Goal: Information Seeking & Learning: Learn about a topic

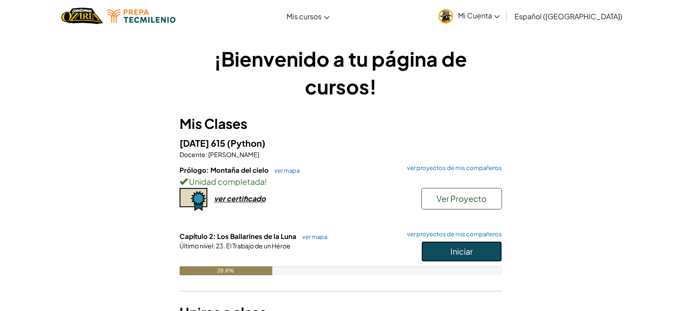
click at [450, 256] on button "Iniciar" at bounding box center [461, 251] width 81 height 21
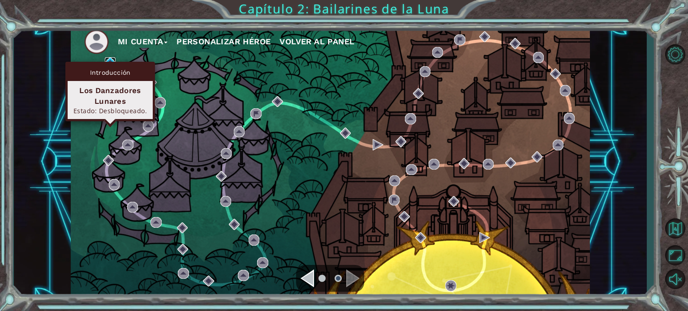
click at [109, 60] on img at bounding box center [110, 62] width 11 height 11
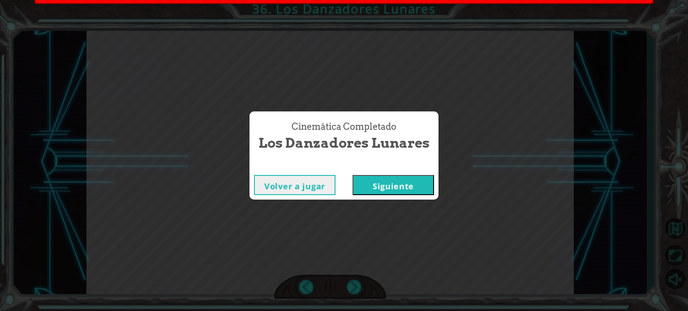
click at [402, 186] on button "Siguiente" at bounding box center [392, 185] width 81 height 20
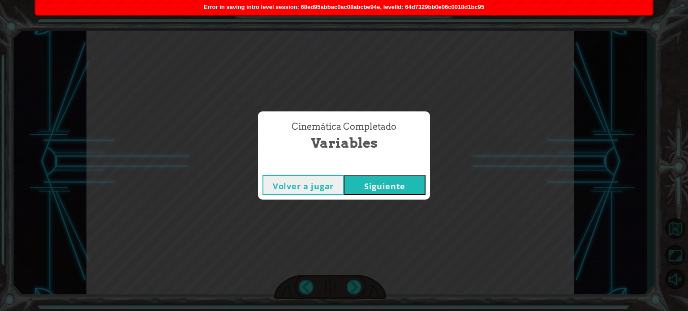
click at [381, 190] on button "Siguiente" at bounding box center [384, 185] width 81 height 20
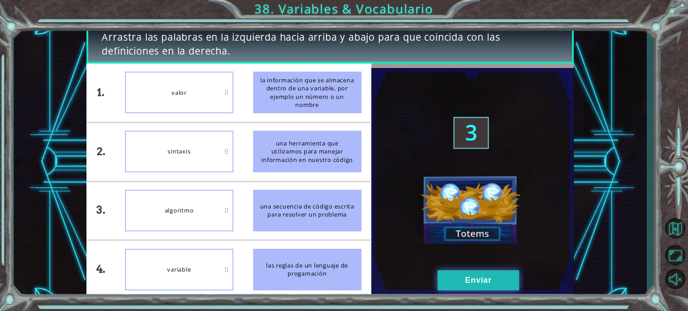
click at [448, 290] on button "Enviar" at bounding box center [477, 280] width 81 height 20
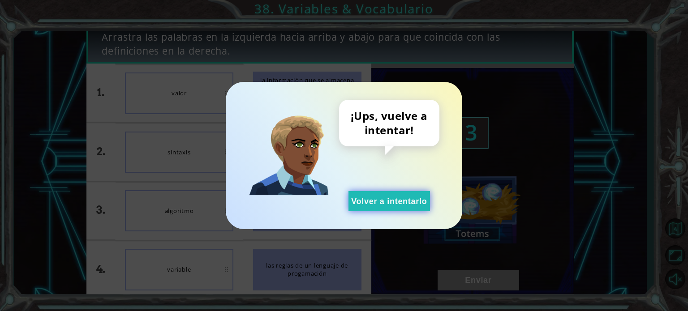
drag, startPoint x: 413, startPoint y: 213, endPoint x: 407, endPoint y: 200, distance: 14.4
click at [407, 200] on div "¡Ups, vuelve a intentar! Volver a intentarlo" at bounding box center [344, 155] width 236 height 147
click at [407, 200] on button "Volver a intentarlo" at bounding box center [388, 201] width 81 height 20
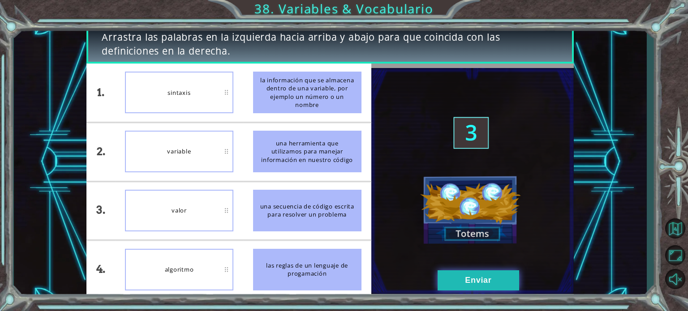
click at [450, 280] on button "Enviar" at bounding box center [477, 280] width 81 height 20
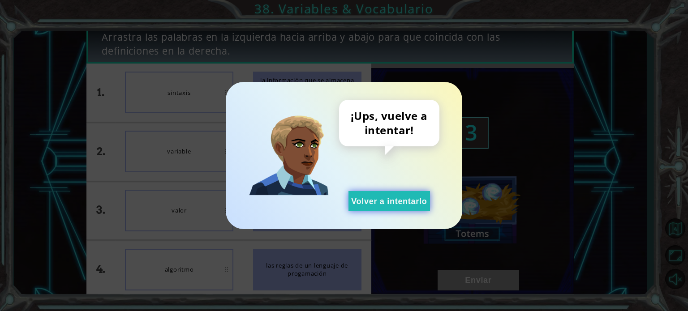
drag, startPoint x: 381, startPoint y: 189, endPoint x: 383, endPoint y: 198, distance: 9.6
click at [383, 198] on div "¡Ups, vuelve a intentar! Volver a intentarlo" at bounding box center [389, 155] width 100 height 111
click at [383, 198] on button "Volver a intentarlo" at bounding box center [388, 201] width 81 height 20
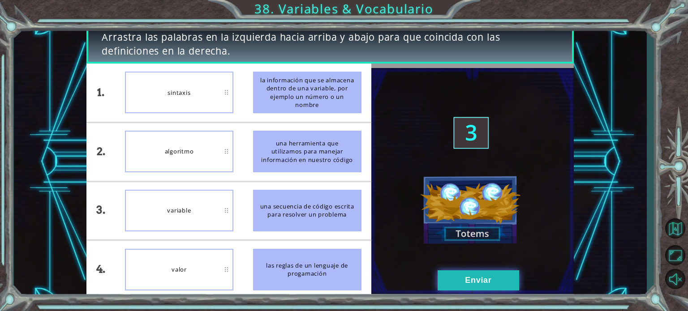
click at [453, 279] on button "Enviar" at bounding box center [477, 280] width 81 height 20
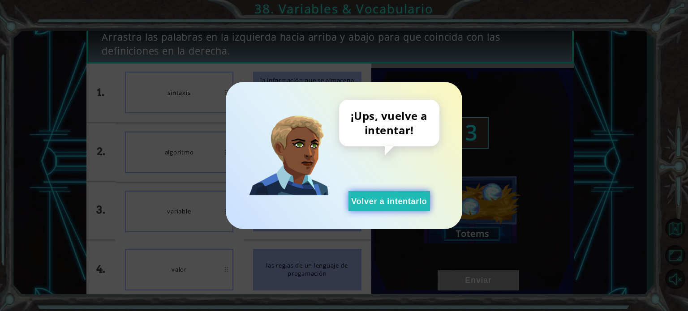
click at [367, 200] on button "Volver a intentarlo" at bounding box center [388, 201] width 81 height 20
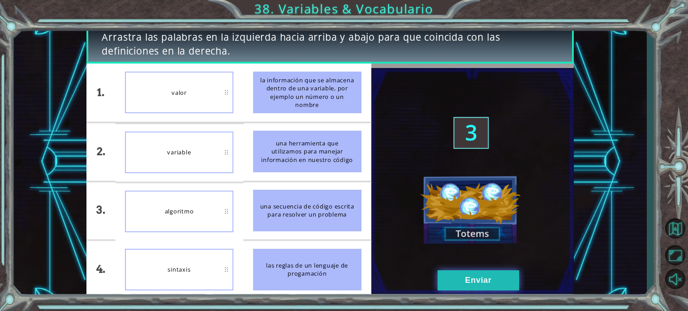
click at [463, 286] on button "Enviar" at bounding box center [477, 280] width 81 height 20
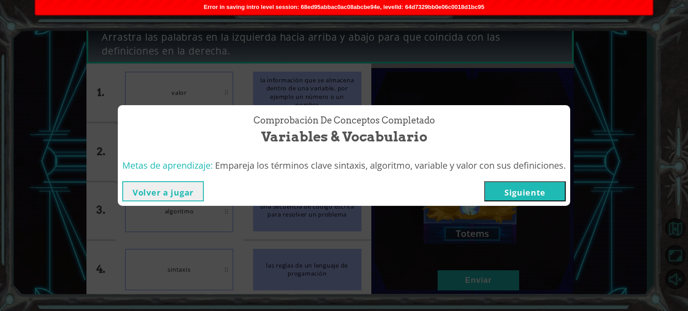
click at [521, 189] on button "Siguiente" at bounding box center [524, 191] width 81 height 20
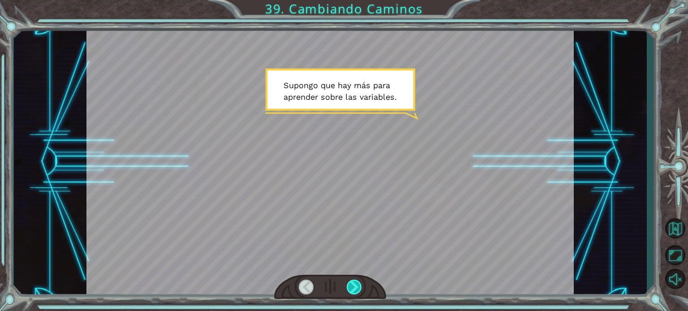
click at [349, 289] on div at bounding box center [354, 287] width 15 height 15
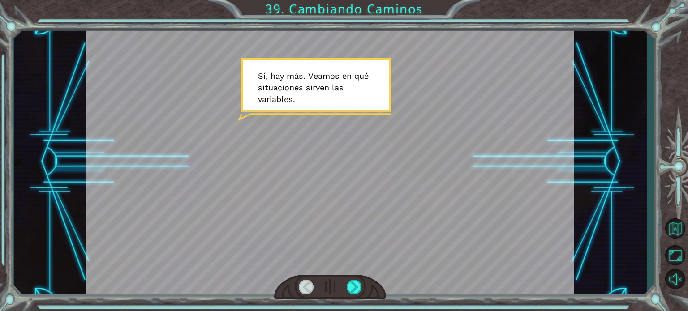
drag, startPoint x: 349, startPoint y: 289, endPoint x: 333, endPoint y: 227, distance: 63.9
click at [333, 227] on div at bounding box center [329, 162] width 487 height 274
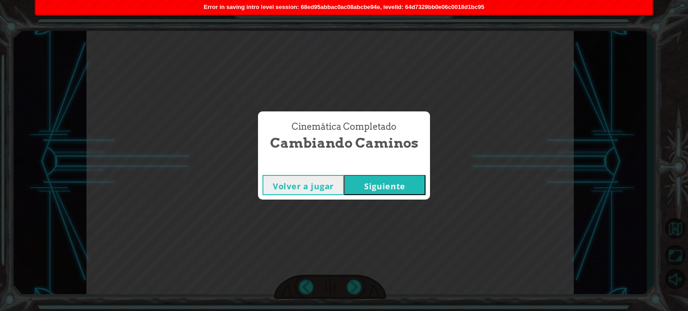
click at [398, 184] on button "Siguiente" at bounding box center [384, 185] width 81 height 20
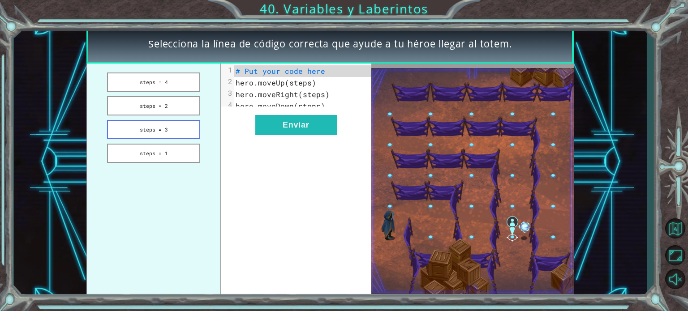
click at [145, 135] on button "steps = 3" at bounding box center [153, 129] width 93 height 19
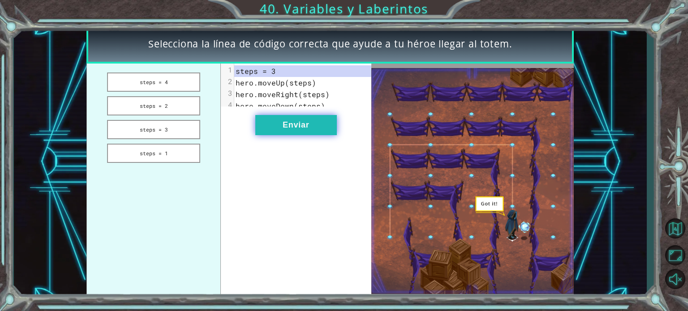
click at [312, 135] on button "Enviar" at bounding box center [295, 125] width 81 height 20
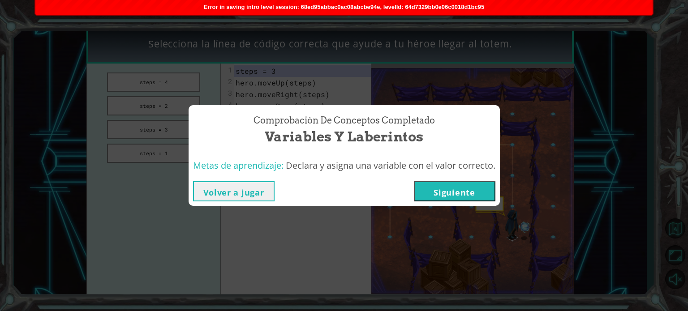
click at [457, 191] on button "Siguiente" at bounding box center [454, 191] width 81 height 20
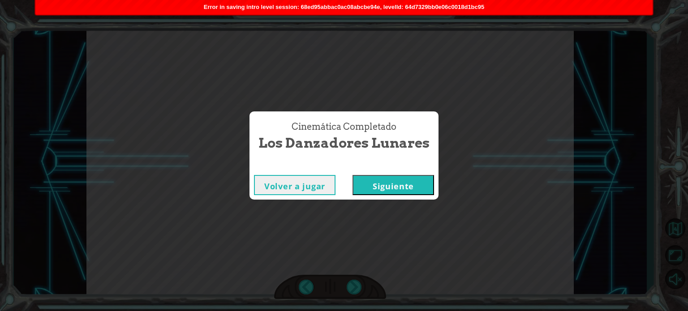
click at [390, 192] on button "Siguiente" at bounding box center [392, 185] width 81 height 20
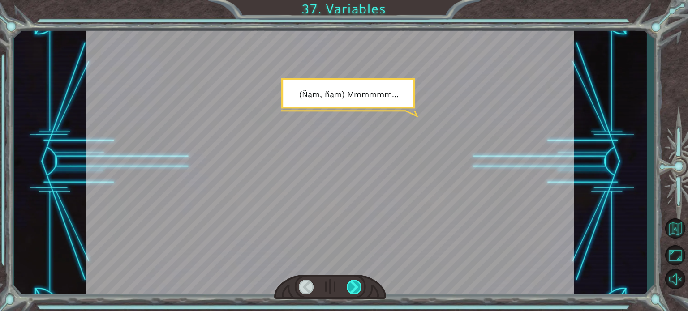
click at [354, 283] on div at bounding box center [354, 287] width 15 height 15
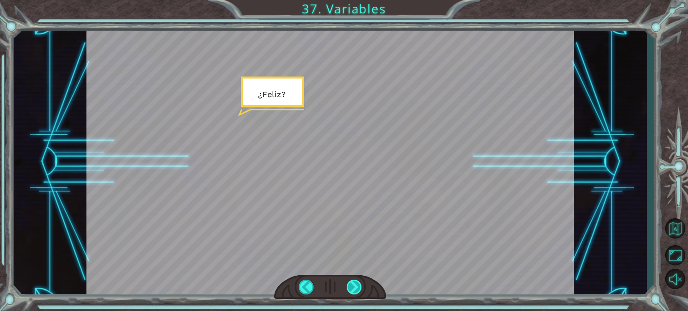
click at [354, 283] on div at bounding box center [354, 287] width 15 height 15
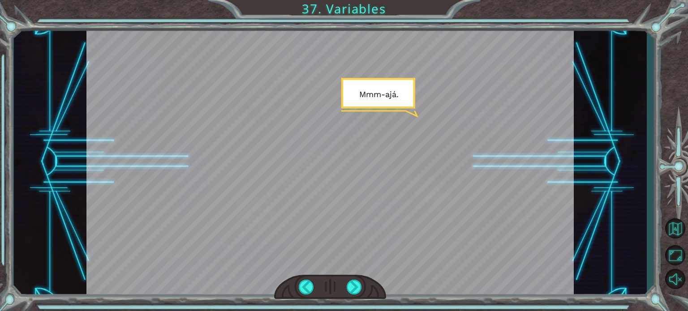
drag, startPoint x: 354, startPoint y: 283, endPoint x: 352, endPoint y: 210, distance: 73.0
click at [352, 210] on div at bounding box center [329, 162] width 487 height 274
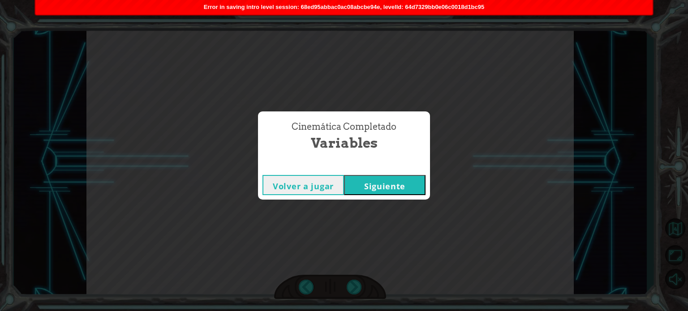
click at [405, 188] on button "Siguiente" at bounding box center [384, 185] width 81 height 20
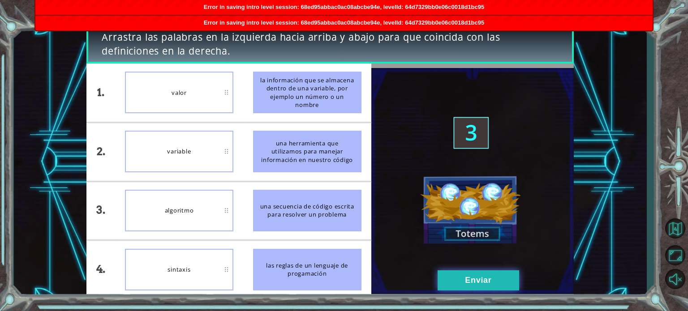
click at [482, 275] on button "Enviar" at bounding box center [477, 280] width 81 height 20
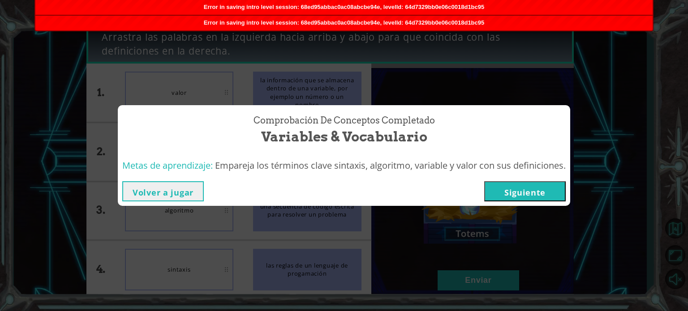
click at [512, 194] on button "Siguiente" at bounding box center [524, 191] width 81 height 20
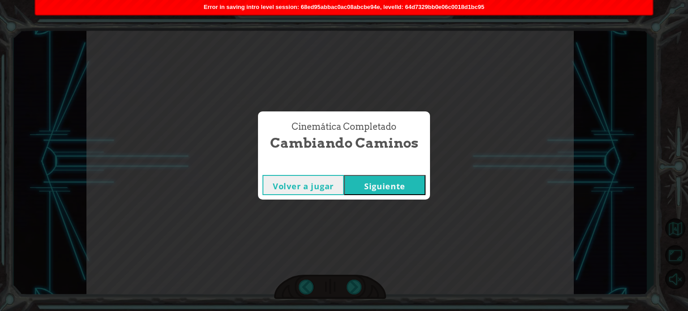
click at [414, 183] on button "Siguiente" at bounding box center [384, 185] width 81 height 20
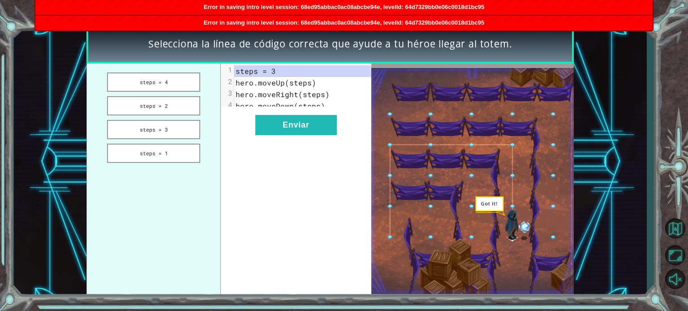
click at [290, 102] on span "hero.moveDown(steps)" at bounding box center [280, 105] width 90 height 9
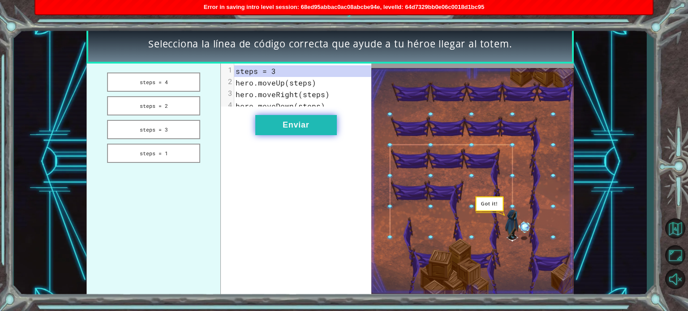
click at [288, 135] on button "Enviar" at bounding box center [295, 125] width 81 height 20
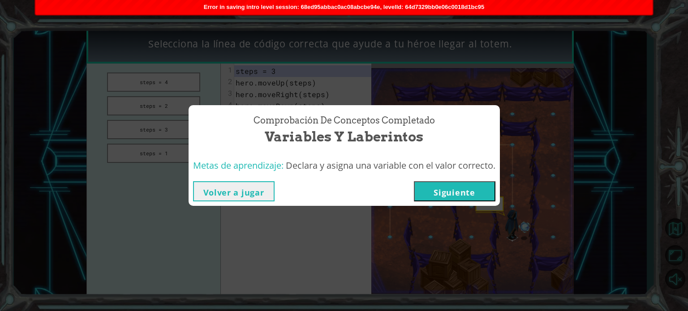
click at [451, 195] on button "Siguiente" at bounding box center [454, 191] width 81 height 20
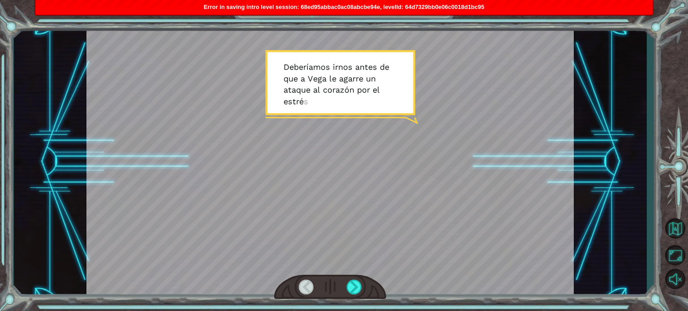
click at [350, 279] on div at bounding box center [330, 287] width 112 height 25
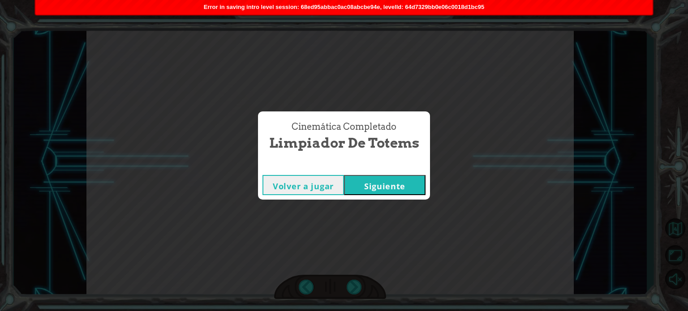
click at [394, 191] on button "Siguiente" at bounding box center [384, 185] width 81 height 20
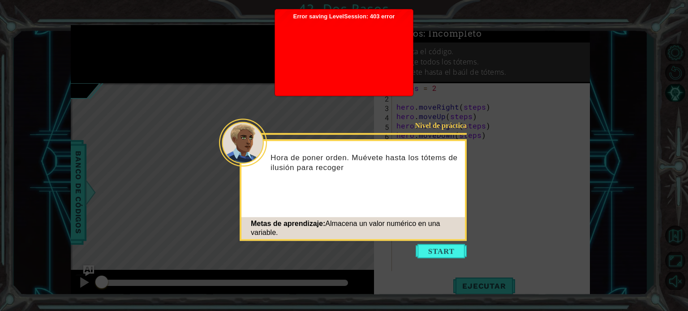
click at [385, 12] on div "Error saving LevelSession: 403 error Just a moment..." at bounding box center [344, 52] width 138 height 86
click at [445, 250] on button "Start" at bounding box center [440, 251] width 51 height 14
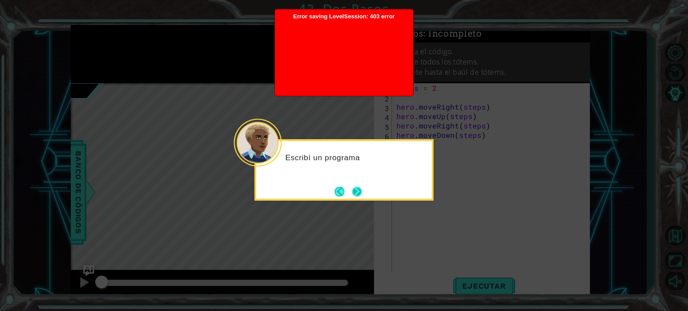
click at [360, 188] on button "Next" at bounding box center [357, 192] width 10 height 10
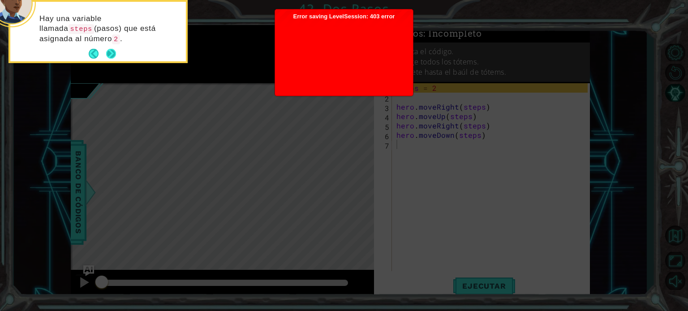
click at [108, 49] on button "Next" at bounding box center [111, 54] width 10 height 10
